Goal: Feedback & Contribution: Submit feedback/report problem

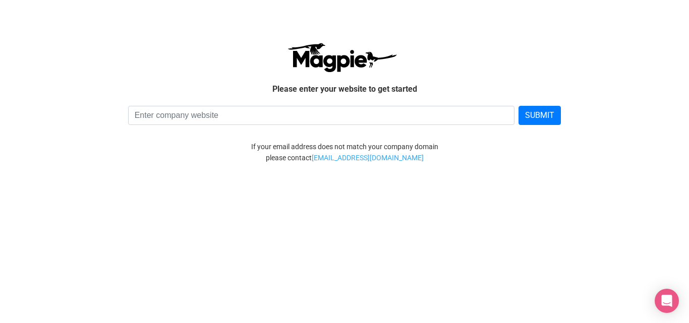
click at [324, 110] on input at bounding box center [321, 115] width 387 height 19
type input "igohellas.com"
click at [527, 113] on button "SUBMIT" at bounding box center [539, 115] width 42 height 19
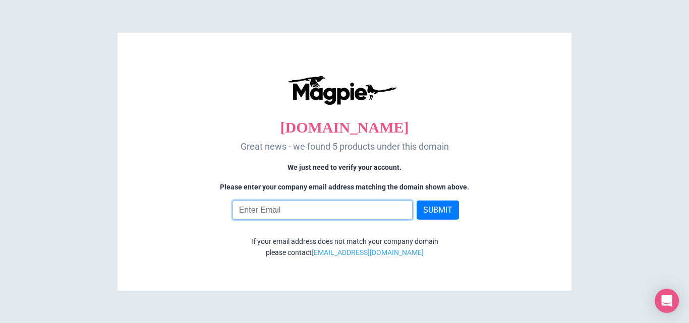
click at [363, 212] on input "email" at bounding box center [322, 210] width 181 height 19
type input "partners@igohellas.com"
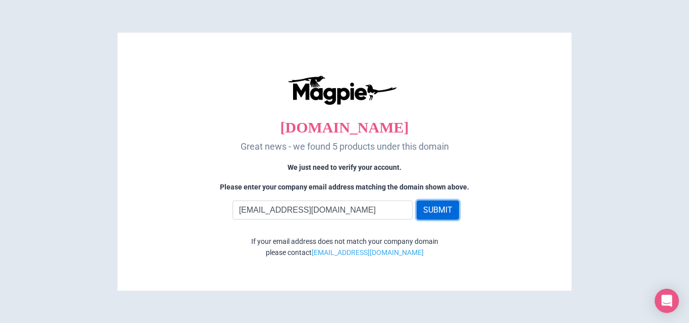
click at [423, 207] on button "SUBMIT" at bounding box center [438, 210] width 42 height 19
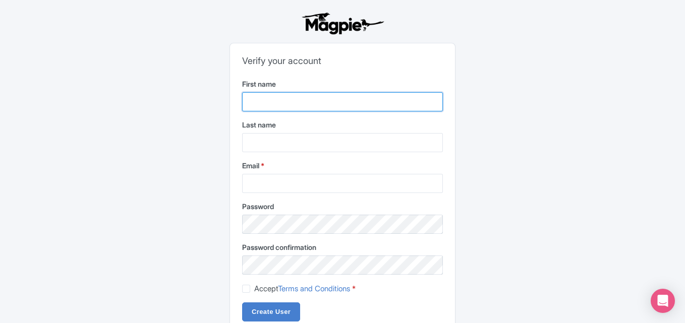
click at [287, 100] on input "First name" at bounding box center [342, 101] width 201 height 19
type input "[PERSON_NAME]"
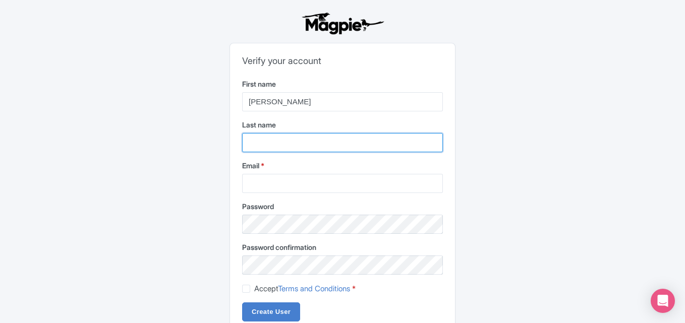
type input "Ioannou"
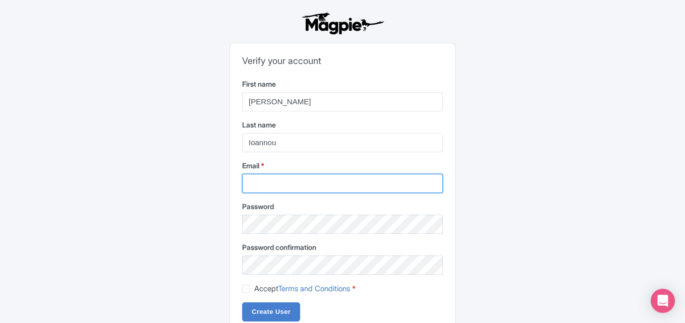
type input "[EMAIL_ADDRESS][DOMAIN_NAME]"
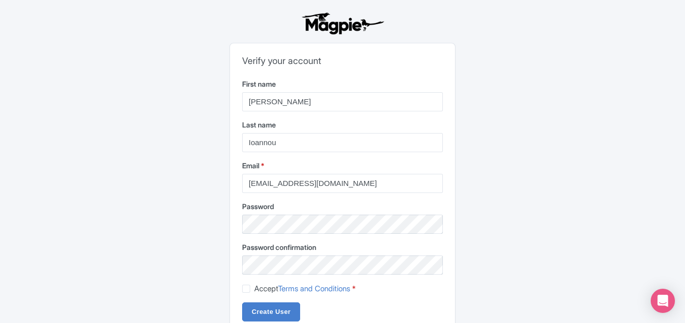
click at [251, 295] on form "First name Ioannis Last name Ioannou Email * partners@igohellas.com Password Pa…" at bounding box center [342, 200] width 201 height 243
click at [254, 288] on label "Accept Terms and Conditions *" at bounding box center [304, 289] width 101 height 12
click at [254, 288] on input "Accept Terms and Conditions *" at bounding box center [257, 286] width 7 height 7
checkbox input "true"
click at [267, 307] on input "Create User" at bounding box center [271, 312] width 58 height 19
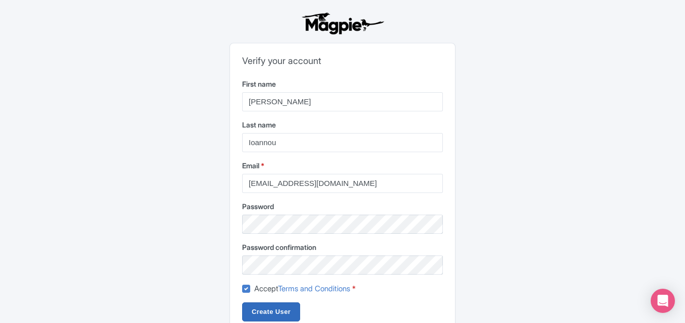
type input "Creating..."
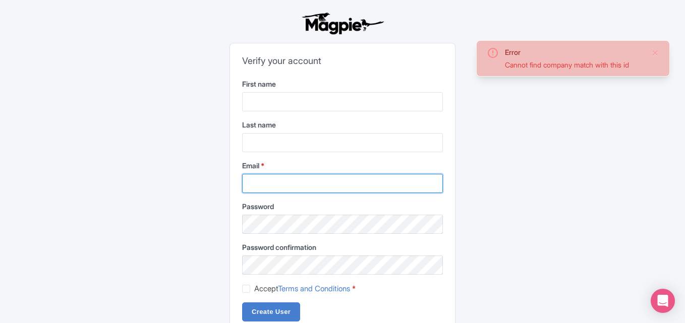
type input "partners@igohellas.com"
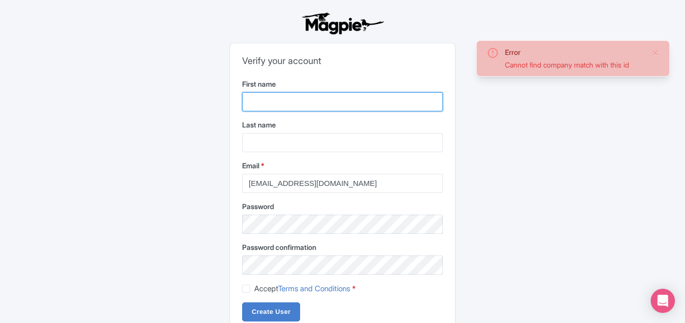
click at [319, 107] on input "First name" at bounding box center [342, 101] width 201 height 19
type input "Ioannis"
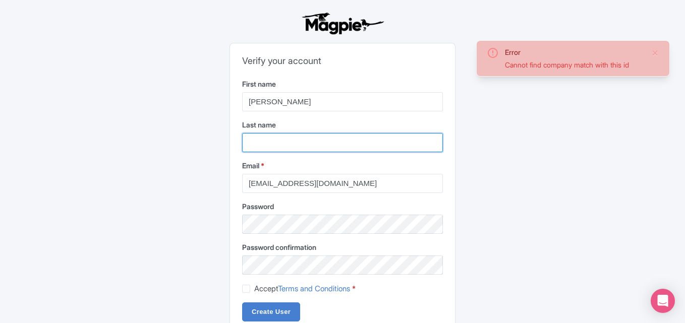
type input "Ioannou"
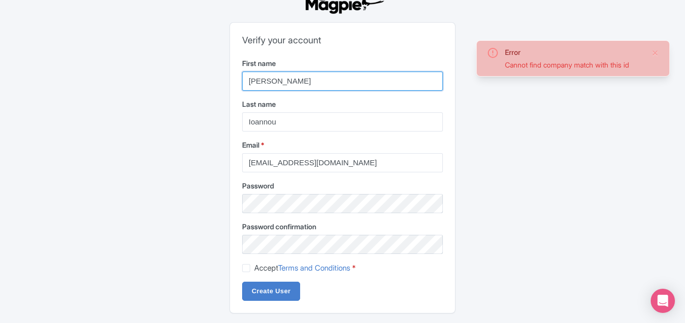
scroll to position [31, 0]
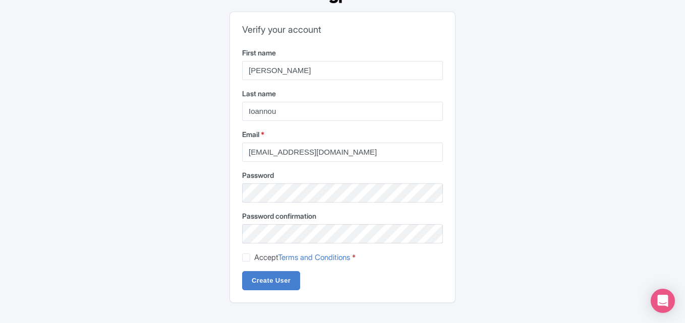
click at [254, 258] on label "Accept Terms and Conditions *" at bounding box center [304, 258] width 101 height 12
click at [254, 258] on input "Accept Terms and Conditions *" at bounding box center [257, 255] width 7 height 7
checkbox input "true"
click at [260, 283] on input "Create User" at bounding box center [271, 280] width 58 height 19
type input "Creating..."
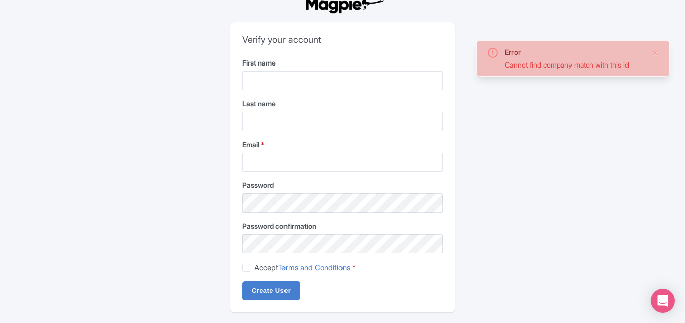
scroll to position [31, 0]
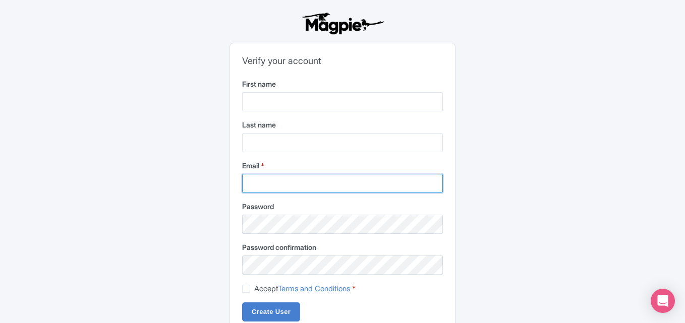
type input "[EMAIL_ADDRESS][DOMAIN_NAME]"
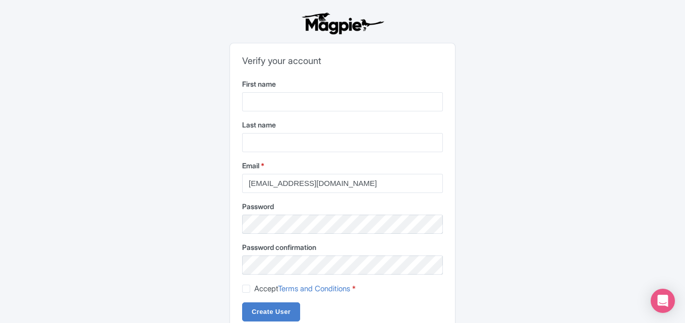
click at [366, 85] on label "First name" at bounding box center [342, 84] width 201 height 11
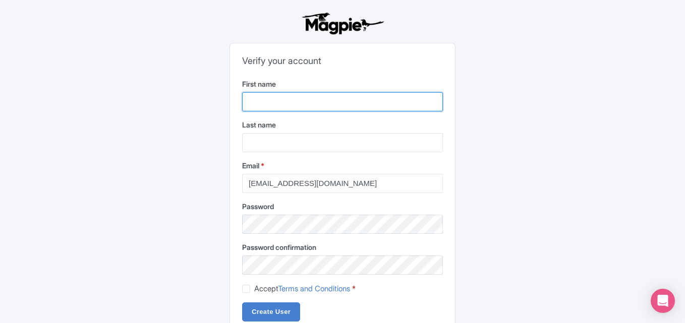
click at [366, 92] on input "First name" at bounding box center [342, 101] width 201 height 19
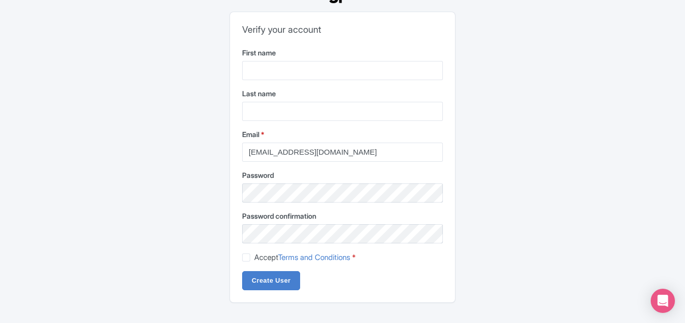
click at [326, 54] on label "First name" at bounding box center [342, 52] width 201 height 11
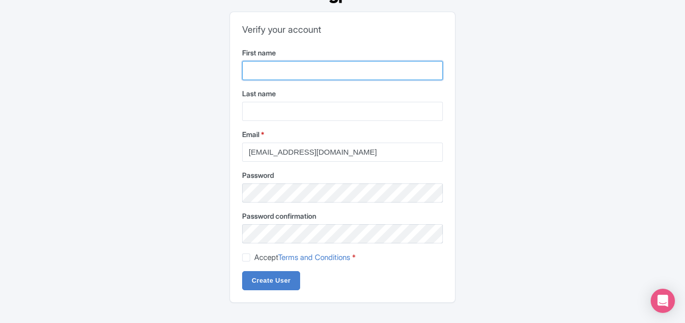
click at [326, 61] on input "First name" at bounding box center [342, 70] width 201 height 19
click at [328, 67] on input "First name" at bounding box center [342, 70] width 201 height 19
type input "Ioannis"
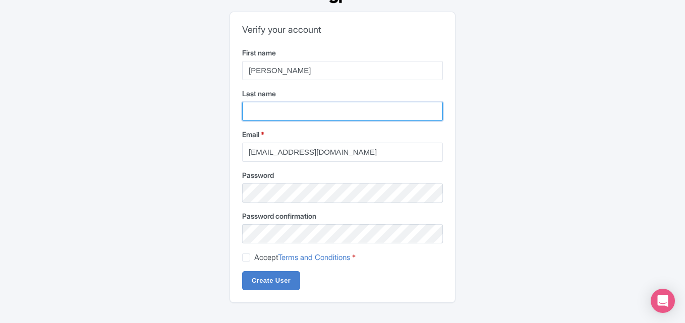
type input "Ioannou"
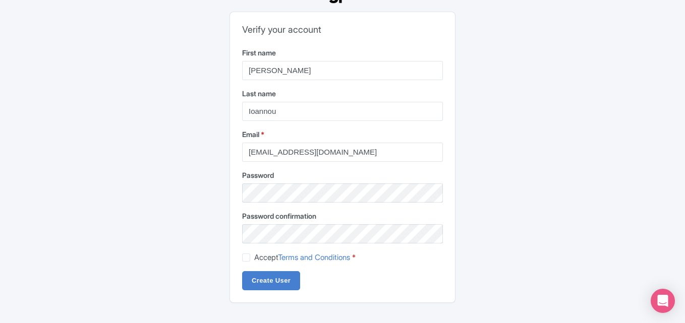
click at [301, 205] on form "First name Ioannis Last name Ioannou Email * partners@igohellas.com Password Pa…" at bounding box center [342, 168] width 201 height 243
click at [254, 254] on label "Accept Terms and Conditions *" at bounding box center [304, 258] width 101 height 12
click at [254, 254] on input "Accept Terms and Conditions *" at bounding box center [257, 255] width 7 height 7
checkbox input "true"
click at [264, 285] on input "Create User" at bounding box center [271, 280] width 58 height 19
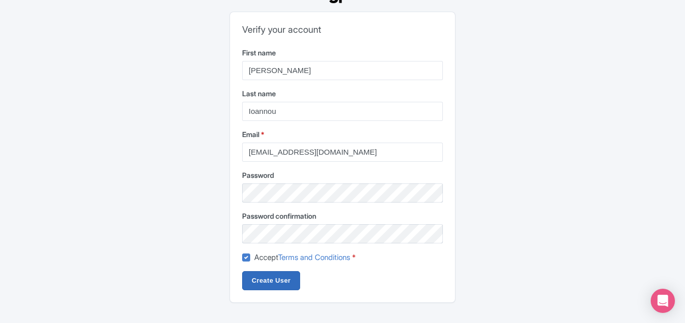
type input "Creating..."
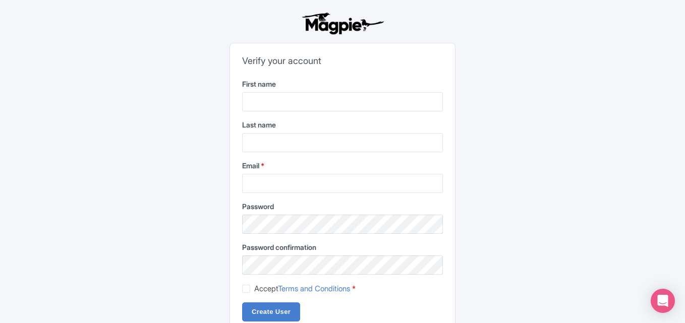
scroll to position [31, 0]
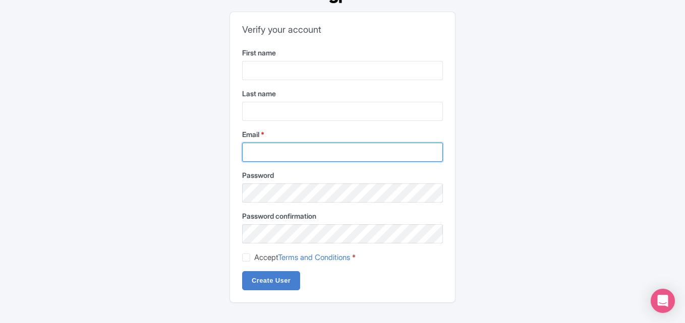
type input "[EMAIL_ADDRESS][DOMAIN_NAME]"
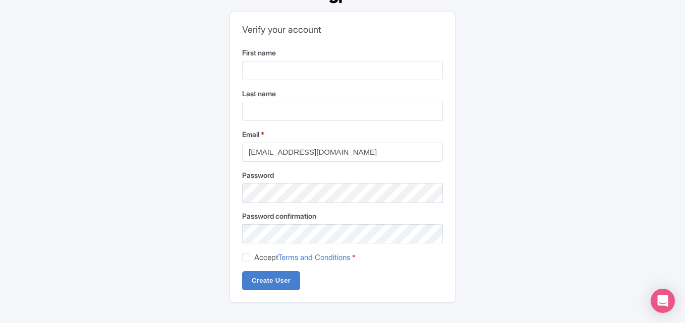
click at [254, 254] on label "Accept Terms and Conditions *" at bounding box center [304, 258] width 101 height 12
click at [254, 254] on input "Accept Terms and Conditions *" at bounding box center [257, 255] width 7 height 7
checkbox input "true"
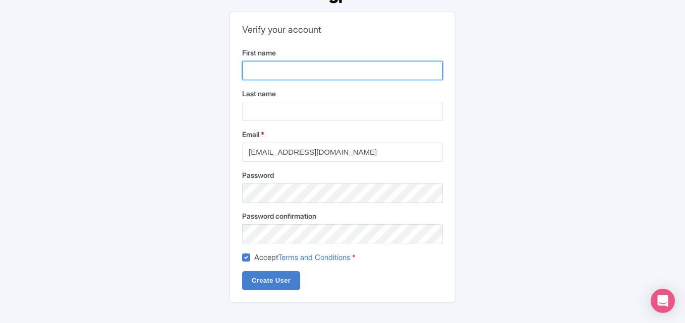
click at [317, 72] on input "First name" at bounding box center [342, 70] width 201 height 19
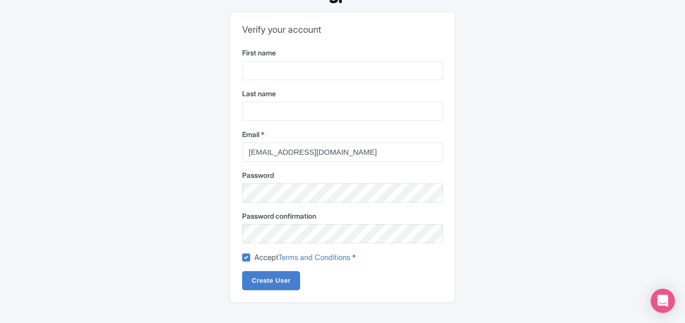
click at [279, 222] on div "Password confirmation" at bounding box center [342, 227] width 201 height 33
click at [271, 287] on input "Create User" at bounding box center [271, 280] width 58 height 19
type input "Creating..."
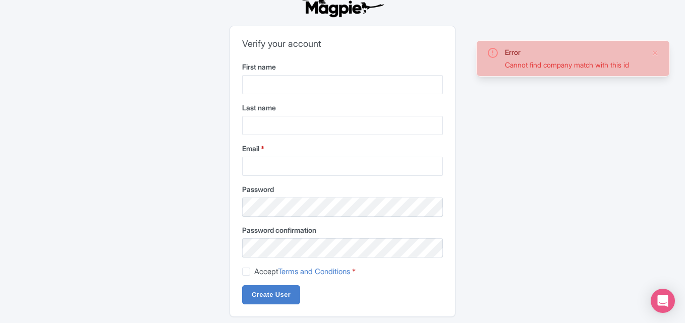
scroll to position [31, 0]
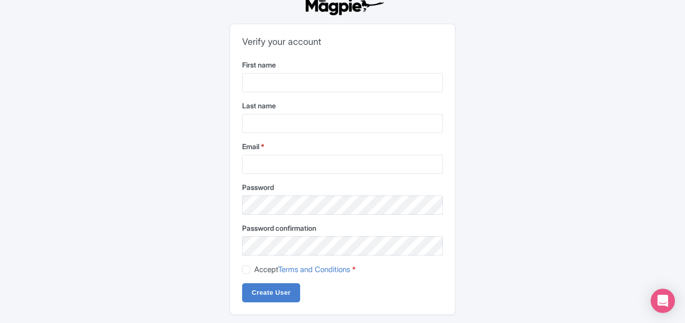
scroll to position [31, 0]
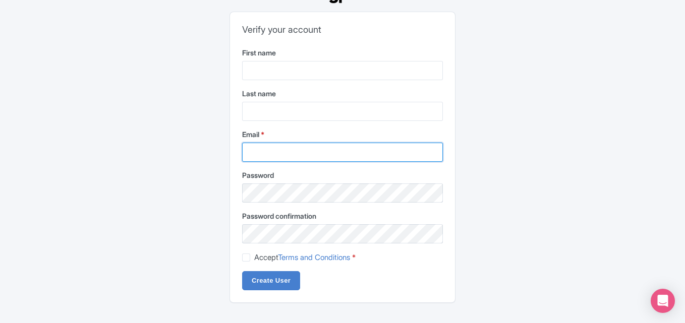
type input "partners@igohellas.com"
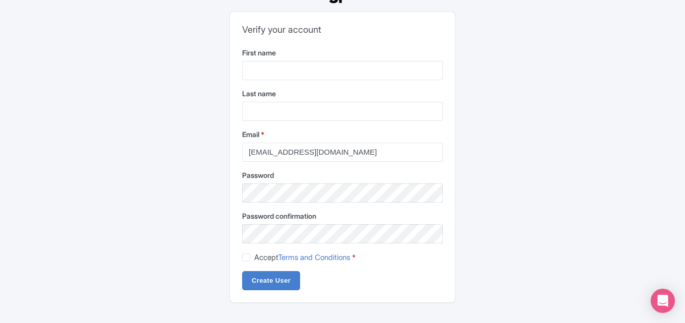
click at [254, 259] on label "Accept Terms and Conditions *" at bounding box center [304, 258] width 101 height 12
click at [254, 258] on input "Accept Terms and Conditions *" at bounding box center [257, 255] width 7 height 7
checkbox input "true"
click at [252, 280] on input "Create User" at bounding box center [271, 280] width 58 height 19
type input "Creating..."
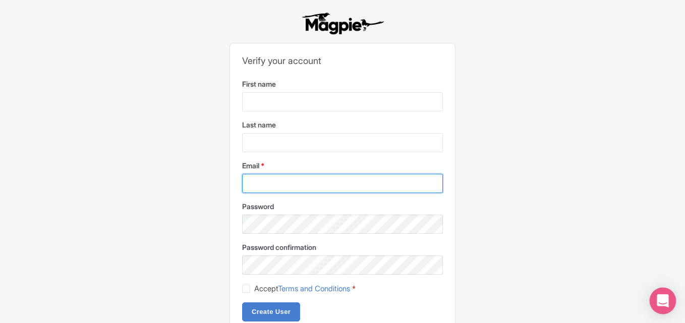
type input "[EMAIL_ADDRESS][DOMAIN_NAME]"
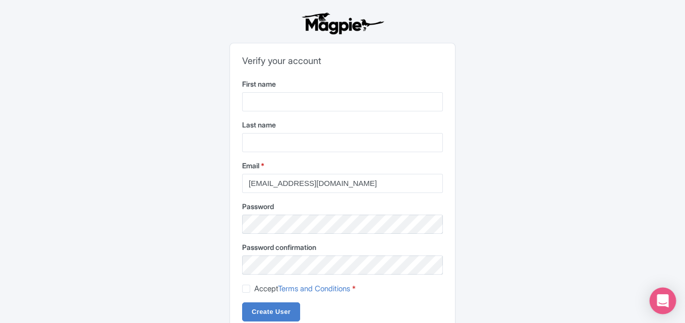
click at [666, 298] on icon "Open Intercom Messenger" at bounding box center [663, 300] width 12 height 13
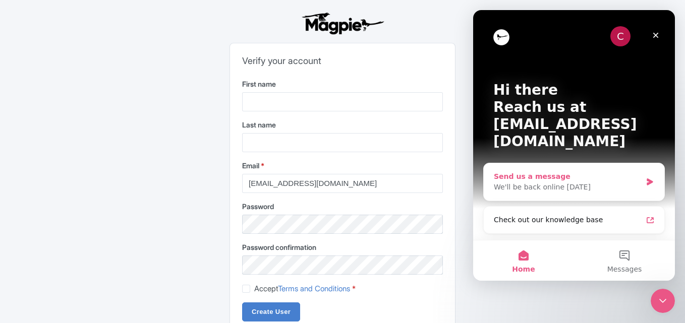
click at [563, 171] on div "Send us a message" at bounding box center [568, 176] width 148 height 11
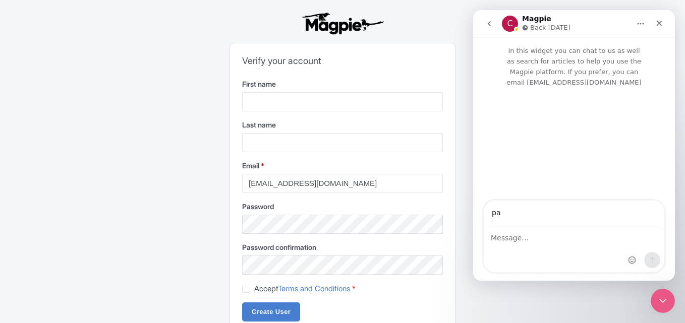
type input "[EMAIL_ADDRESS][DOMAIN_NAME]"
click at [521, 248] on div "Intercom messenger" at bounding box center [574, 249] width 181 height 45
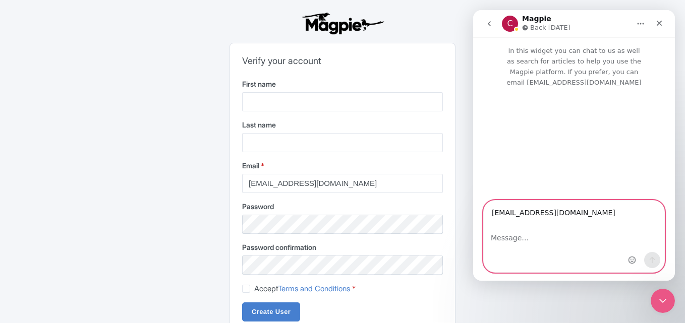
click at [492, 236] on textarea "Message…" at bounding box center [574, 235] width 181 height 17
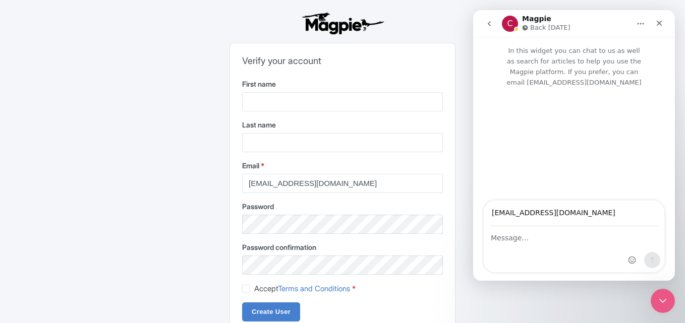
click at [521, 248] on div "Intercom messenger" at bounding box center [574, 249] width 181 height 45
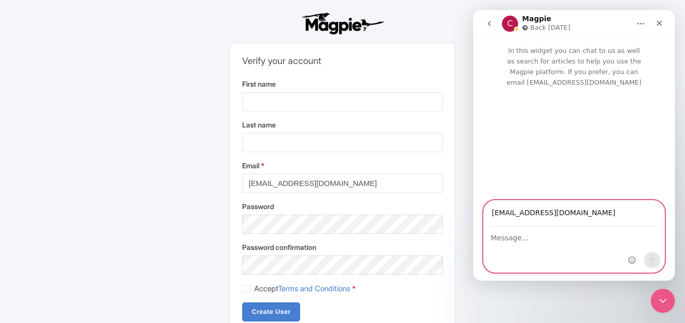
click at [509, 241] on textarea "Message…" at bounding box center [574, 235] width 181 height 17
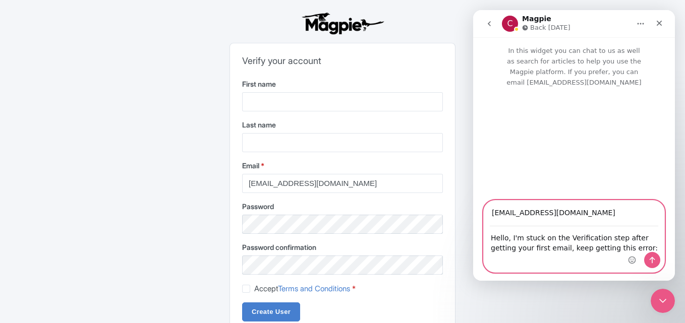
paste textarea """
type textarea "Hello, I'm stuck on the Verification step after getting your first email, keep …"
click at [650, 262] on icon "Send a message…" at bounding box center [652, 260] width 8 height 8
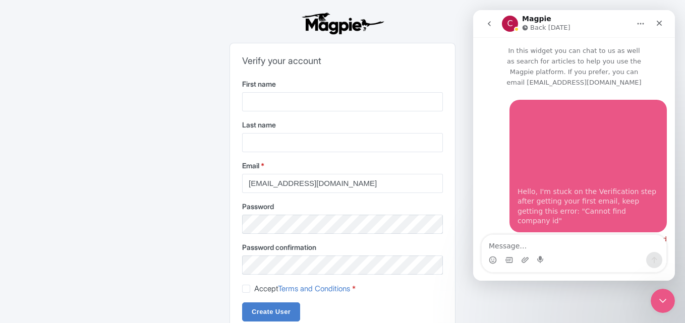
click at [634, 236] on div "Couldn't send" at bounding box center [644, 239] width 45 height 7
click at [631, 130] on img "Failed message" at bounding box center [584, 144] width 135 height 76
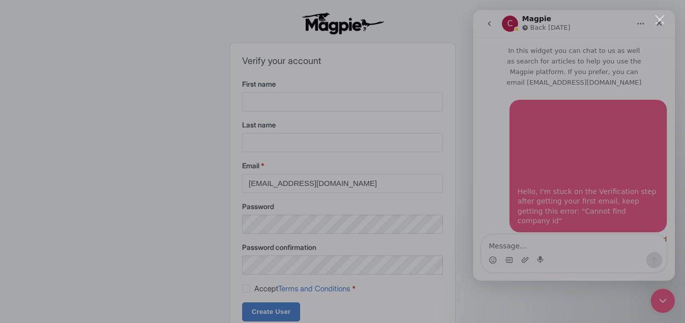
click at [342, 162] on img "Close" at bounding box center [342, 162] width 0 height 0
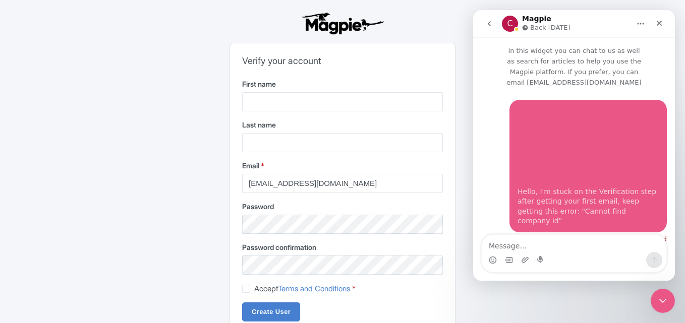
click at [648, 162] on img "Failed message" at bounding box center [584, 144] width 135 height 76
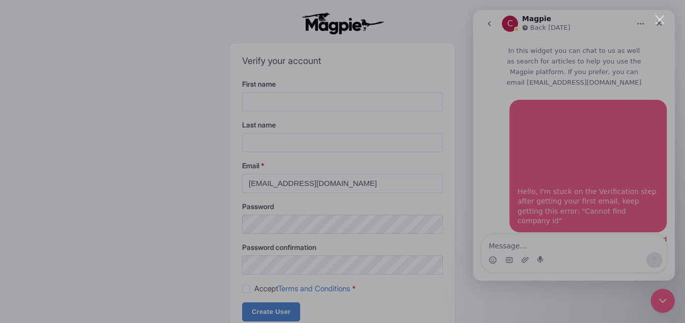
click at [660, 22] on div "Close" at bounding box center [660, 20] width 10 height 10
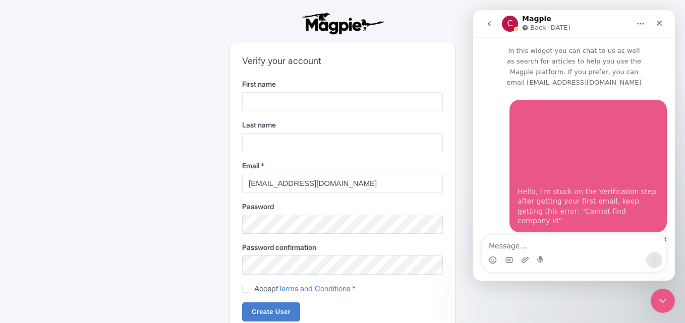
click at [600, 193] on div "Hello, I'm stuck on the Verification step after getting your first email, keep …" at bounding box center [587, 206] width 141 height 39
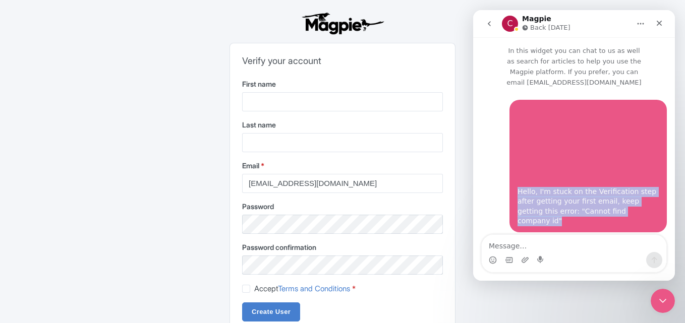
click at [600, 193] on div "Hello, I'm stuck on the Verification step after getting your first email, keep …" at bounding box center [587, 206] width 141 height 39
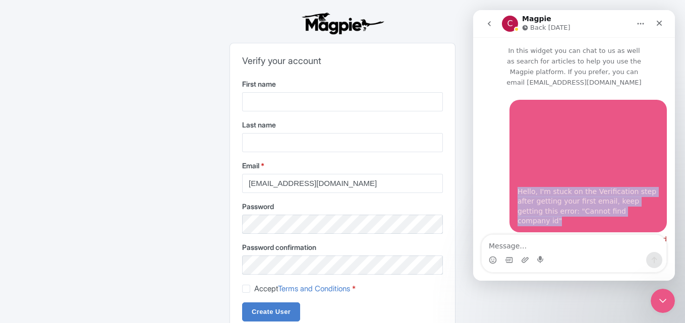
copy div "Hello, I'm stuck on the Verification step after getting your first email, keep …"
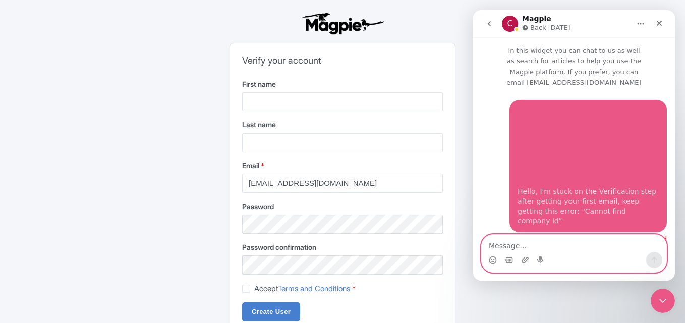
paste textarea "Hello, I'm stuck on the Verification step after getting your first email, keep …"
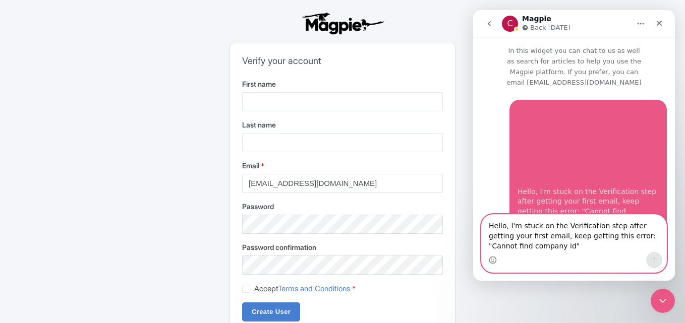
scroll to position [28, 0]
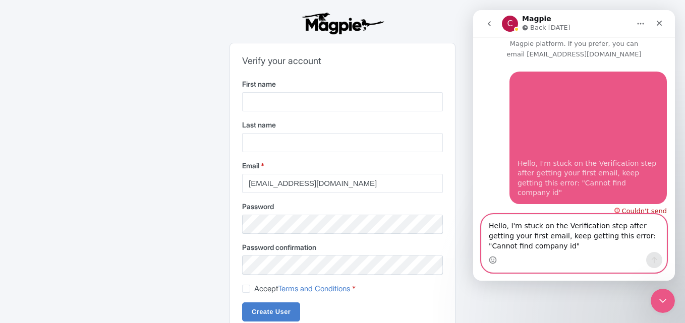
click at [543, 237] on textarea "Hello, I'm stuck on the Verification step after getting your first email, keep …" at bounding box center [574, 233] width 185 height 37
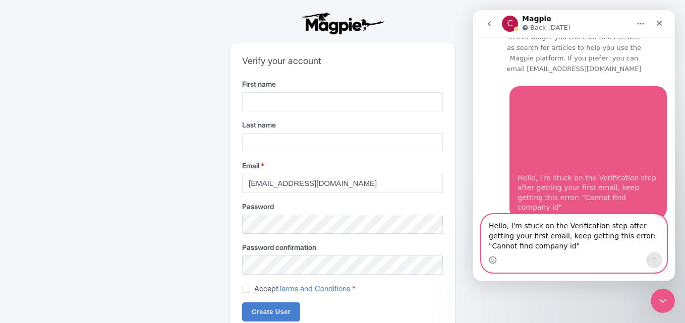
scroll to position [0, 0]
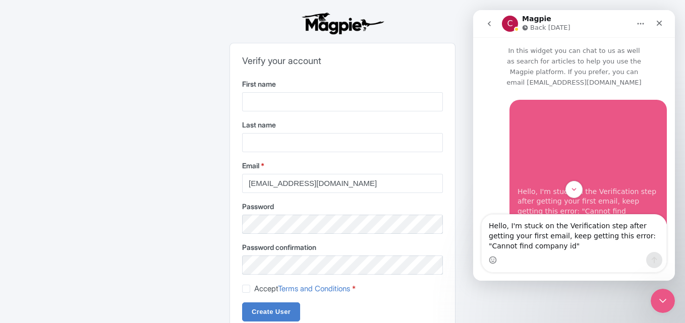
drag, startPoint x: 585, startPoint y: 108, endPoint x: 488, endPoint y: 111, distance: 96.9
click at [488, 111] on div "Hello, I'm stuck on the Verification step after getting your first email, keep …" at bounding box center [574, 177] width 186 height 155
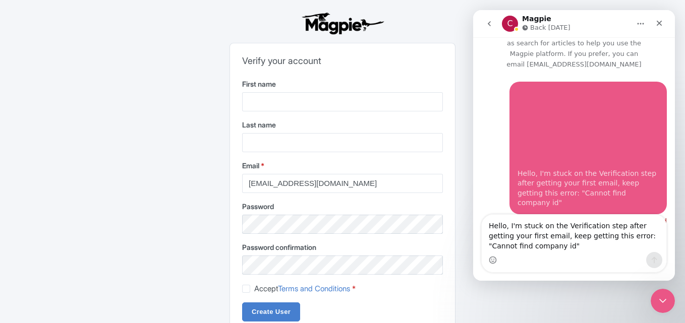
scroll to position [28, 0]
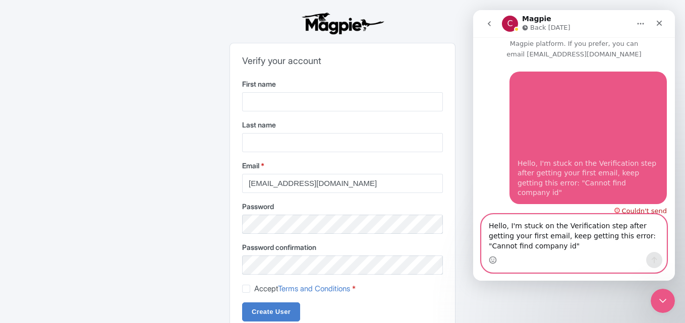
click at [582, 245] on textarea "Hello, I'm stuck on the Verification step after getting your first email, keep …" at bounding box center [574, 233] width 185 height 37
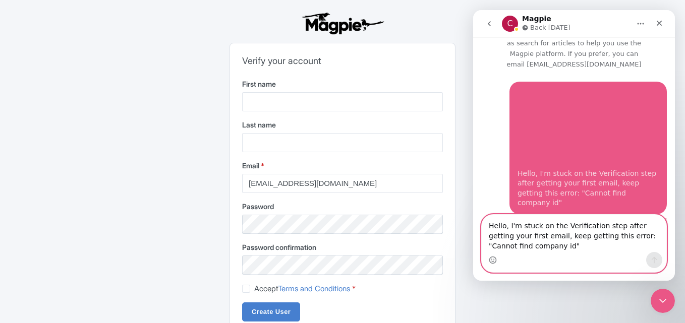
type textarea "Hello, I'm stuck on the Verification step after getting your first email, keep …"
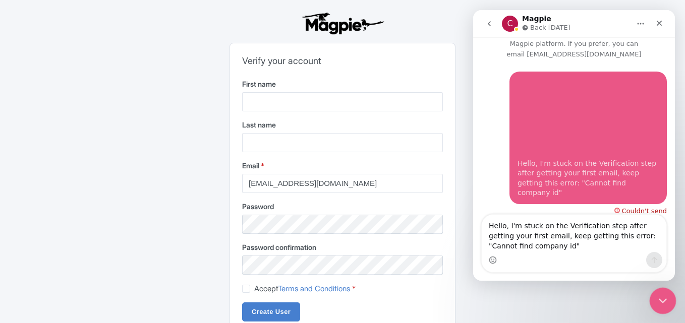
click at [669, 297] on div "Close Intercom Messenger" at bounding box center [661, 299] width 24 height 24
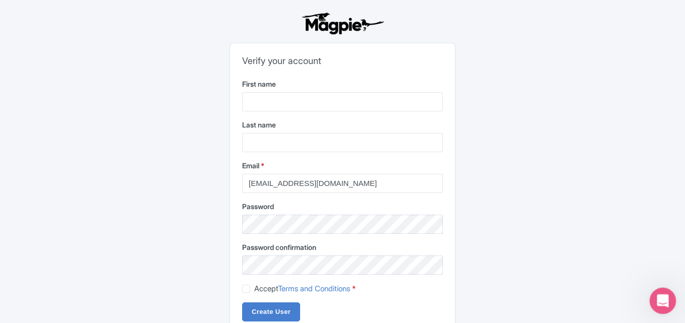
scroll to position [0, 0]
click at [669, 297] on icon "Open Intercom Messenger" at bounding box center [661, 299] width 17 height 17
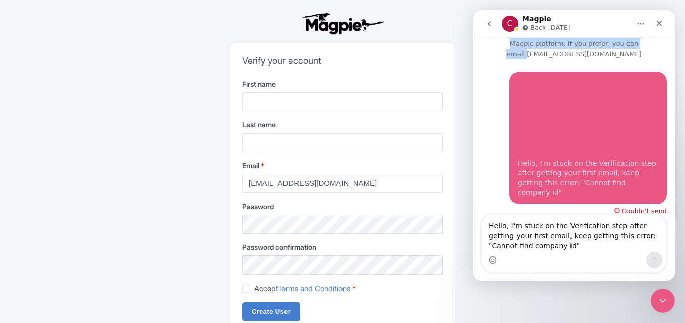
scroll to position [7, 0]
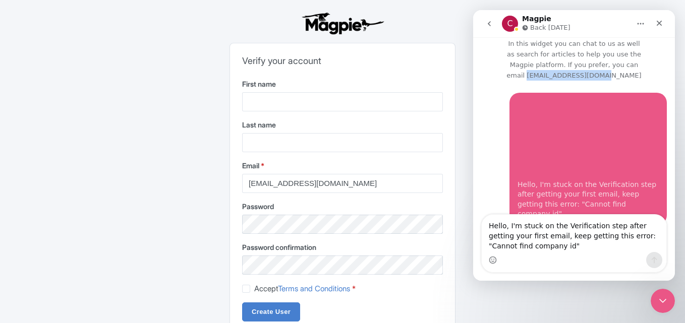
drag, startPoint x: 576, startPoint y: 41, endPoint x: 680, endPoint y: 62, distance: 105.9
click at [675, 62] on html "C Magpie Back [DATE] In this widget you can chat to us as well as search for ar…" at bounding box center [574, 145] width 202 height 271
copy p "[EMAIL_ADDRESS][DOMAIN_NAME]"
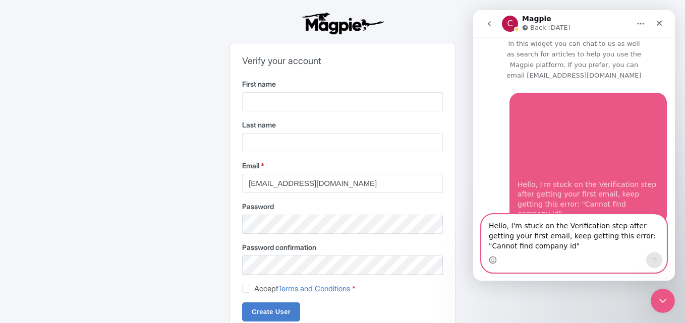
click at [550, 220] on textarea "Hello, I'm stuck on the Verification step after getting your first email, keep …" at bounding box center [574, 233] width 185 height 37
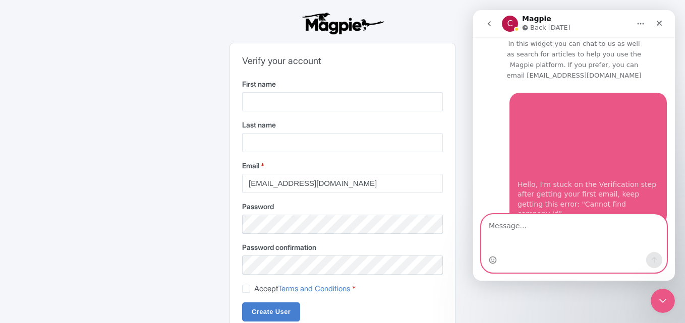
scroll to position [0, 0]
